Goal: Information Seeking & Learning: Learn about a topic

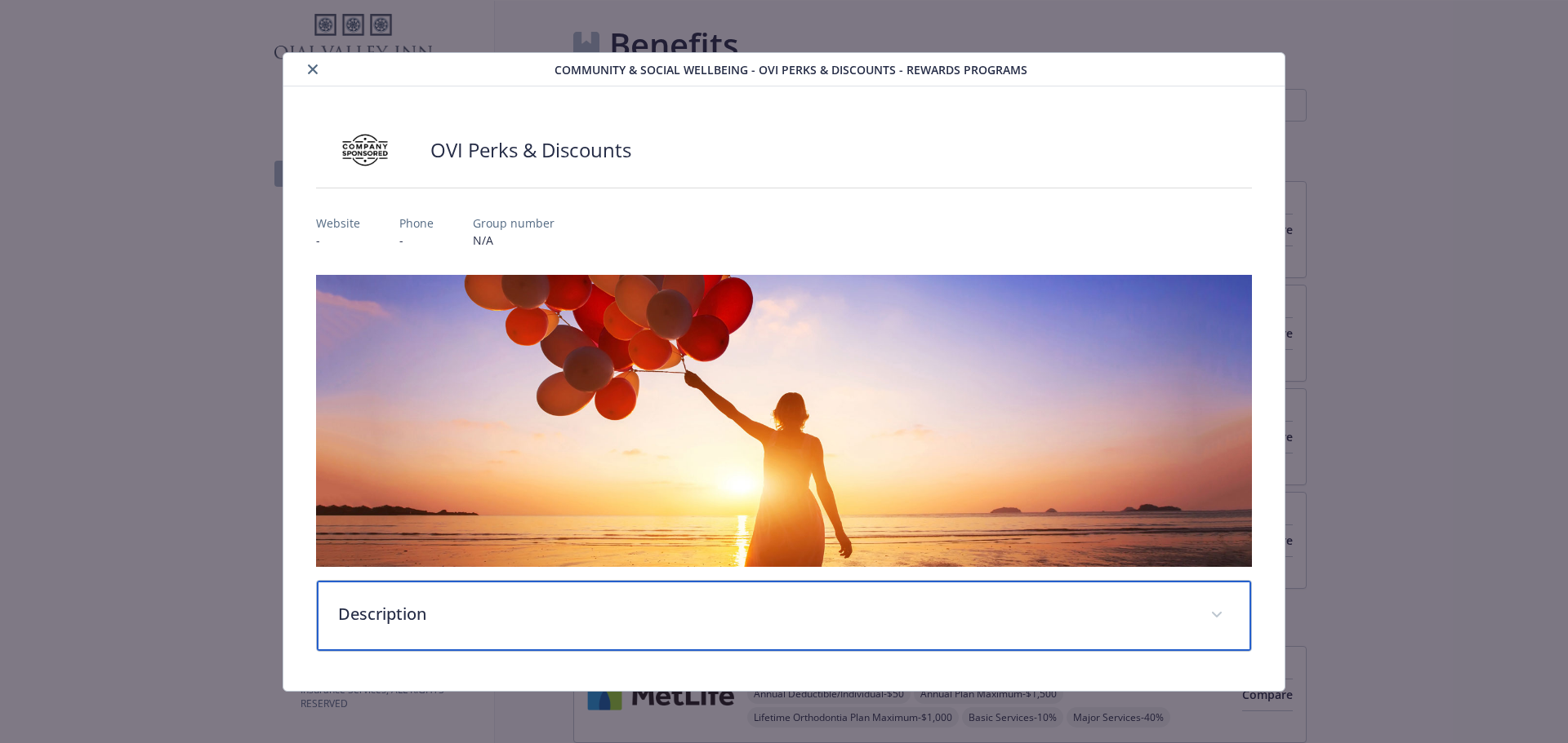
click at [1053, 616] on p "Description" at bounding box center [764, 615] width 853 height 25
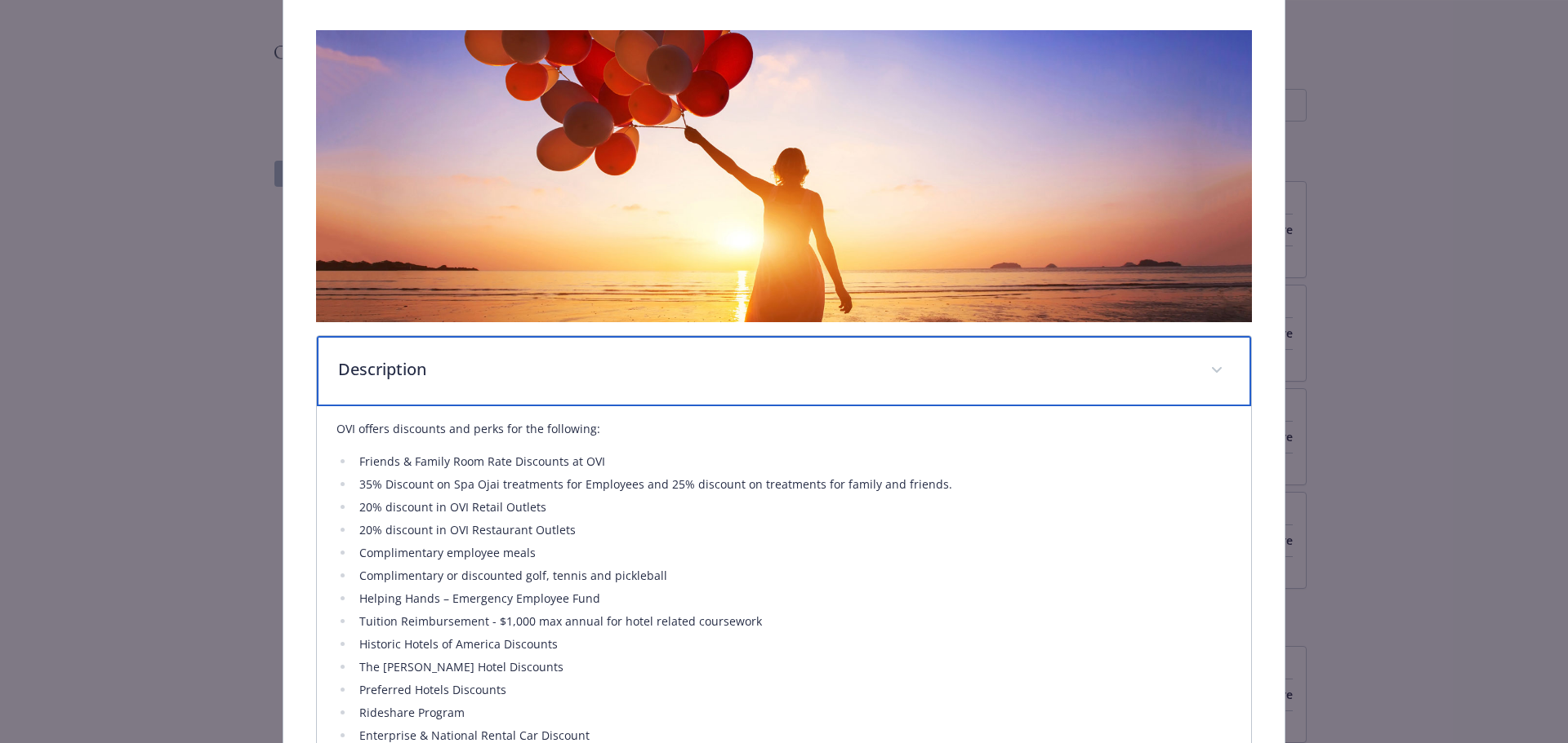
scroll to position [406, 0]
